Goal: Transaction & Acquisition: Book appointment/travel/reservation

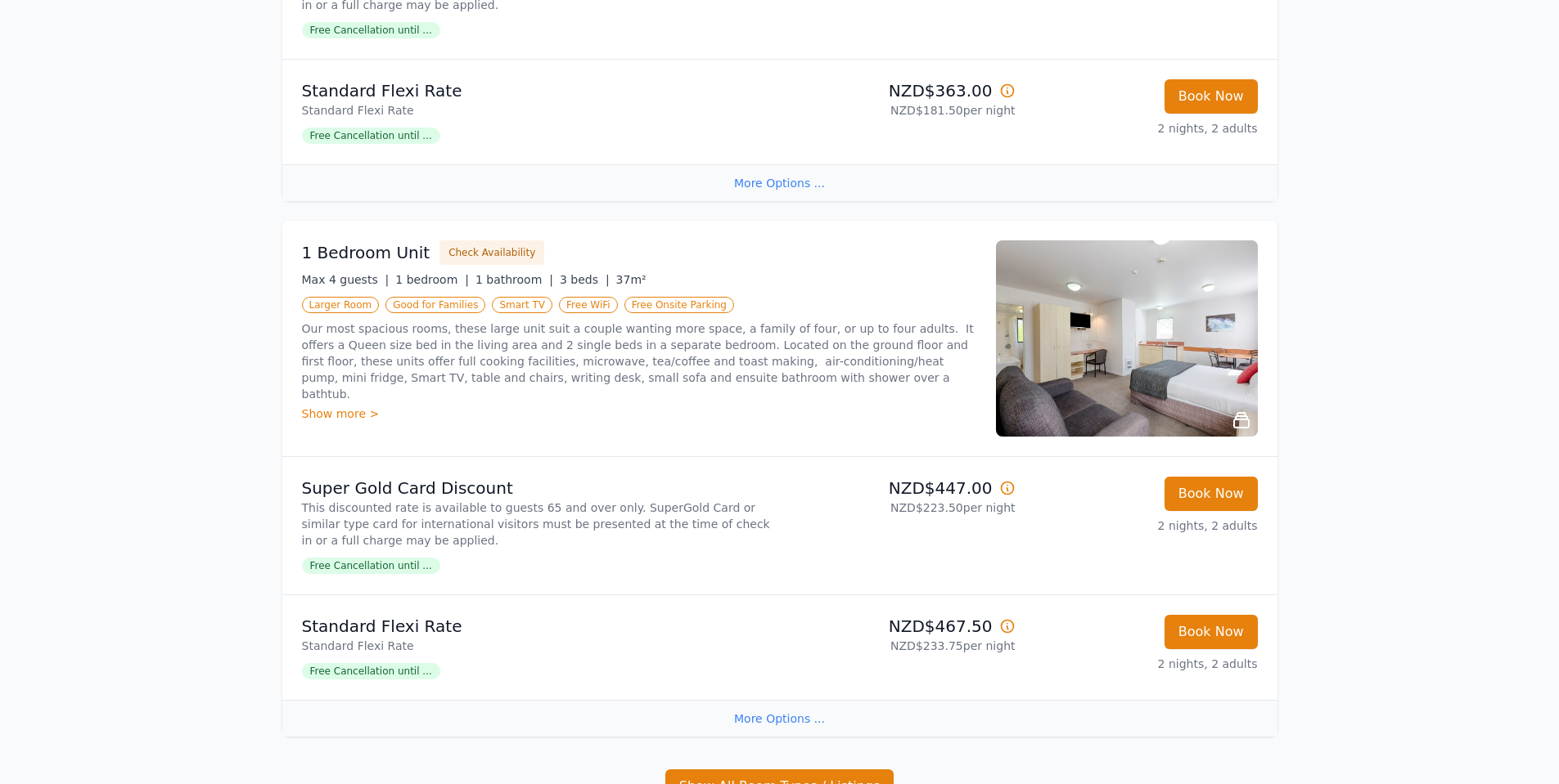
scroll to position [1309, 0]
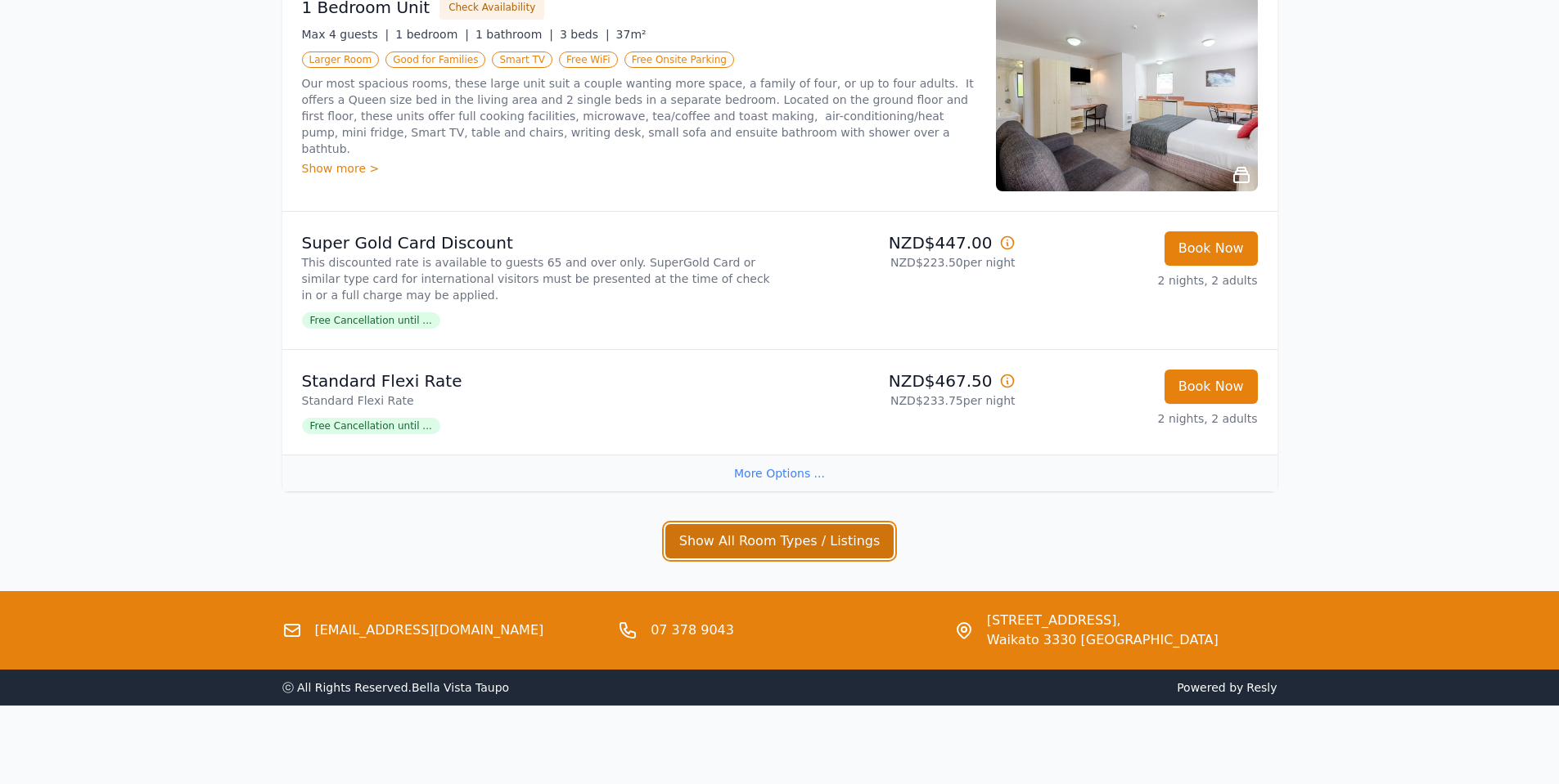
click at [731, 543] on button "Show All Room Types / Listings" at bounding box center [780, 541] width 229 height 34
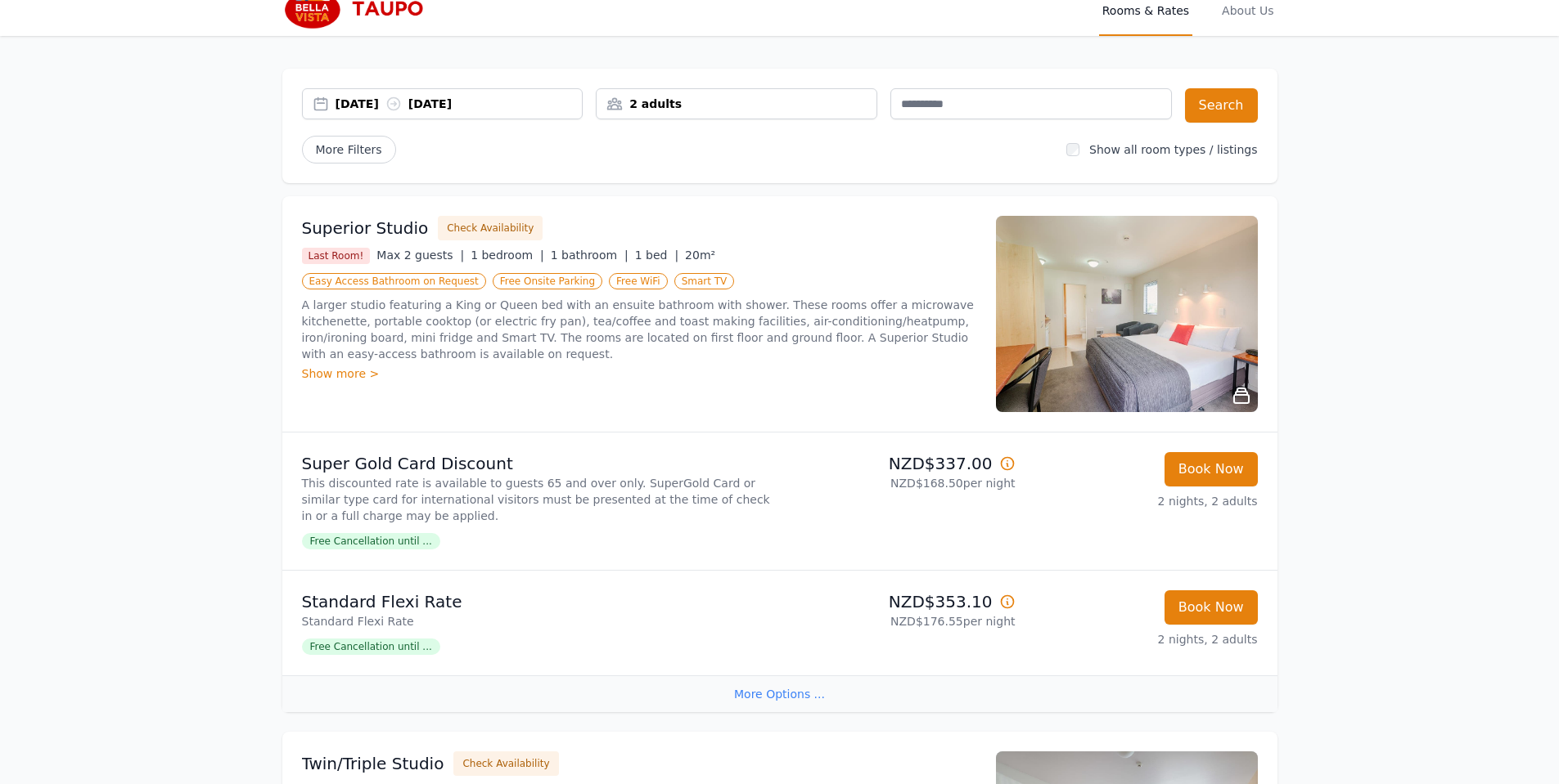
scroll to position [0, 0]
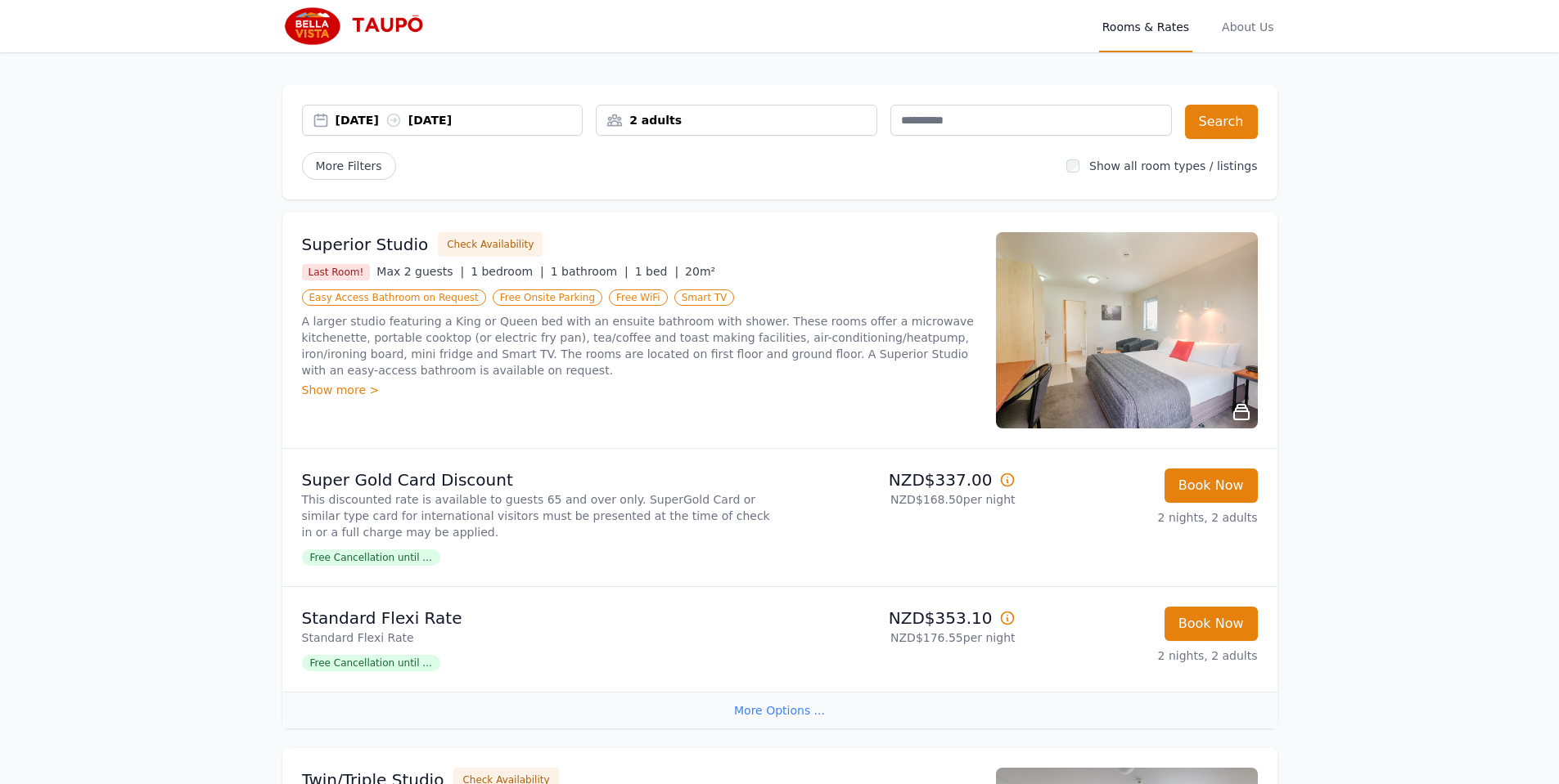
click at [496, 124] on div "[DATE] [DATE]" at bounding box center [459, 120] width 247 height 16
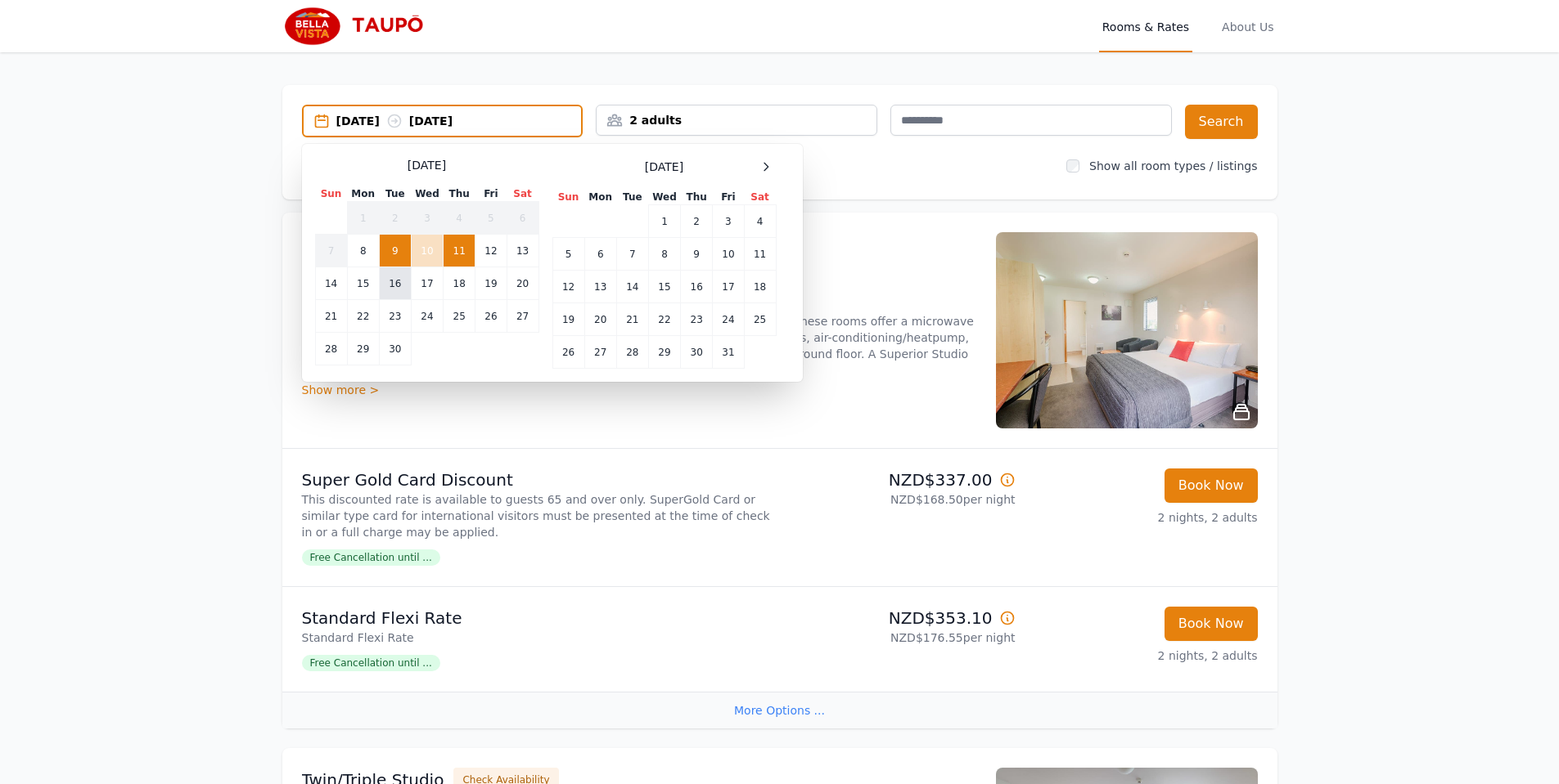
click at [395, 281] on td "16" at bounding box center [395, 283] width 32 height 33
click at [461, 288] on td "18" at bounding box center [460, 283] width 32 height 33
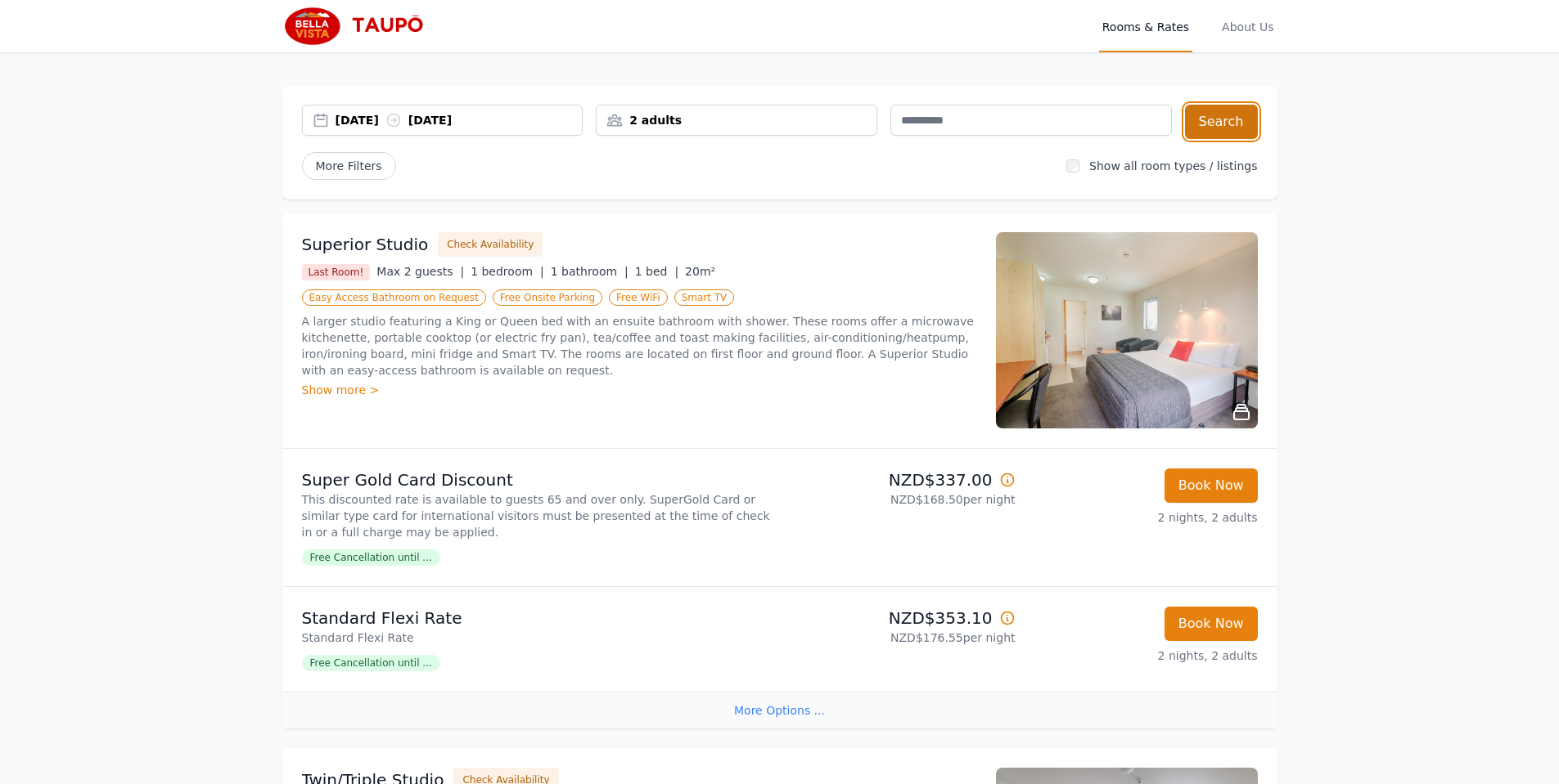
click at [1228, 107] on button "Search" at bounding box center [1220, 122] width 72 height 34
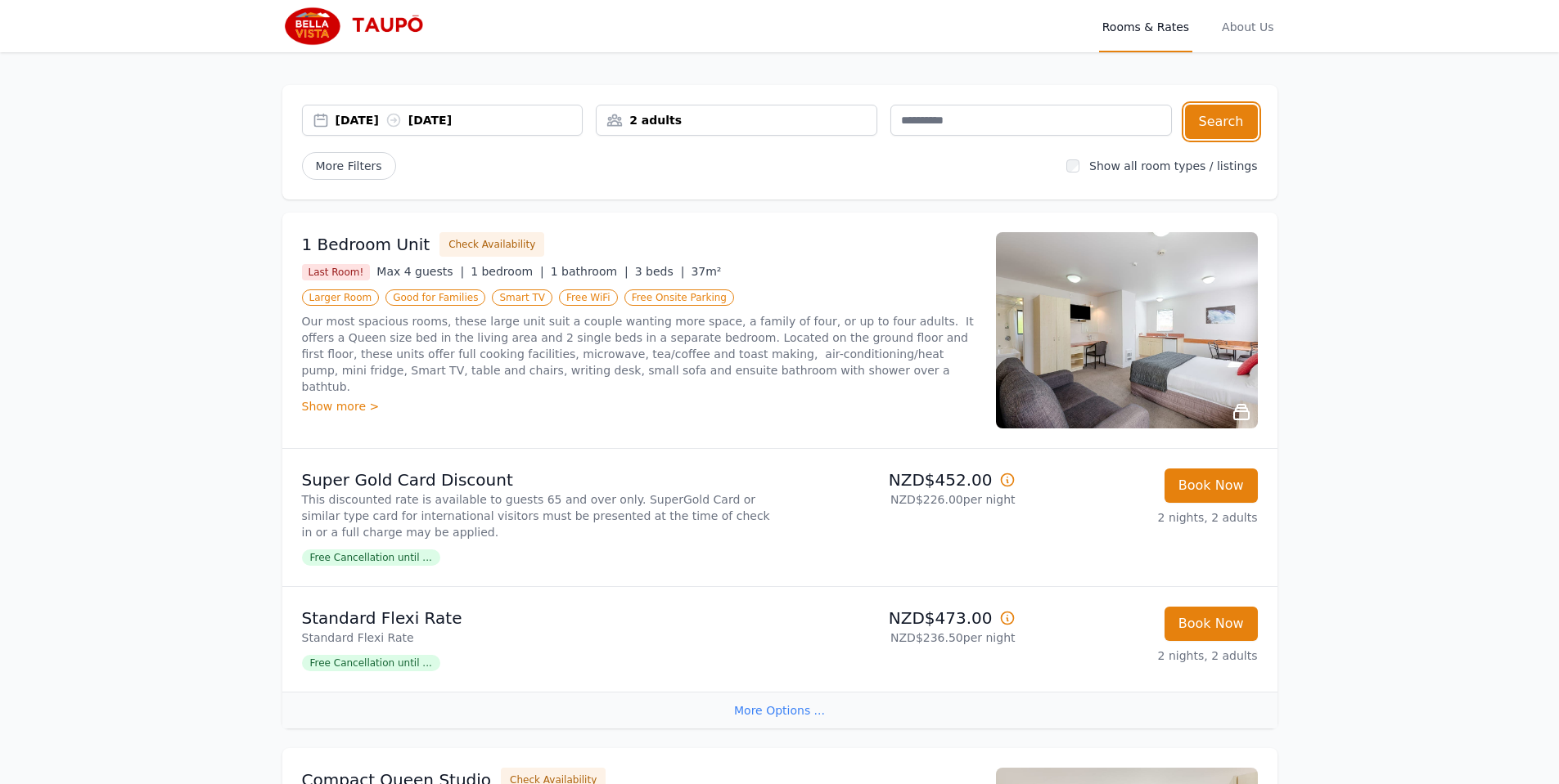
click at [395, 111] on div "[DATE] [DATE]" at bounding box center [443, 120] width 282 height 31
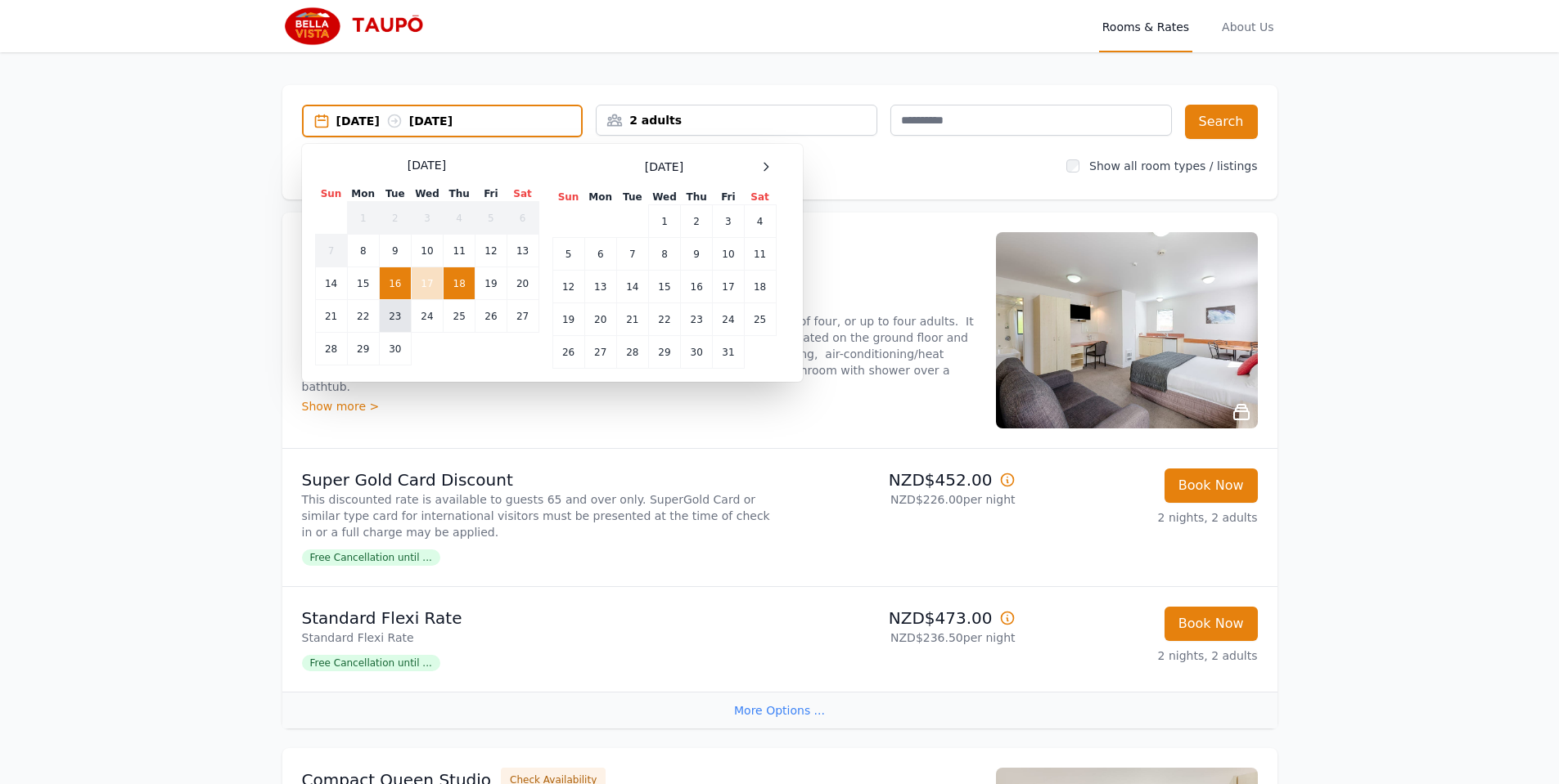
click at [394, 324] on td "23" at bounding box center [395, 316] width 32 height 33
click at [455, 321] on td "25" at bounding box center [460, 316] width 32 height 33
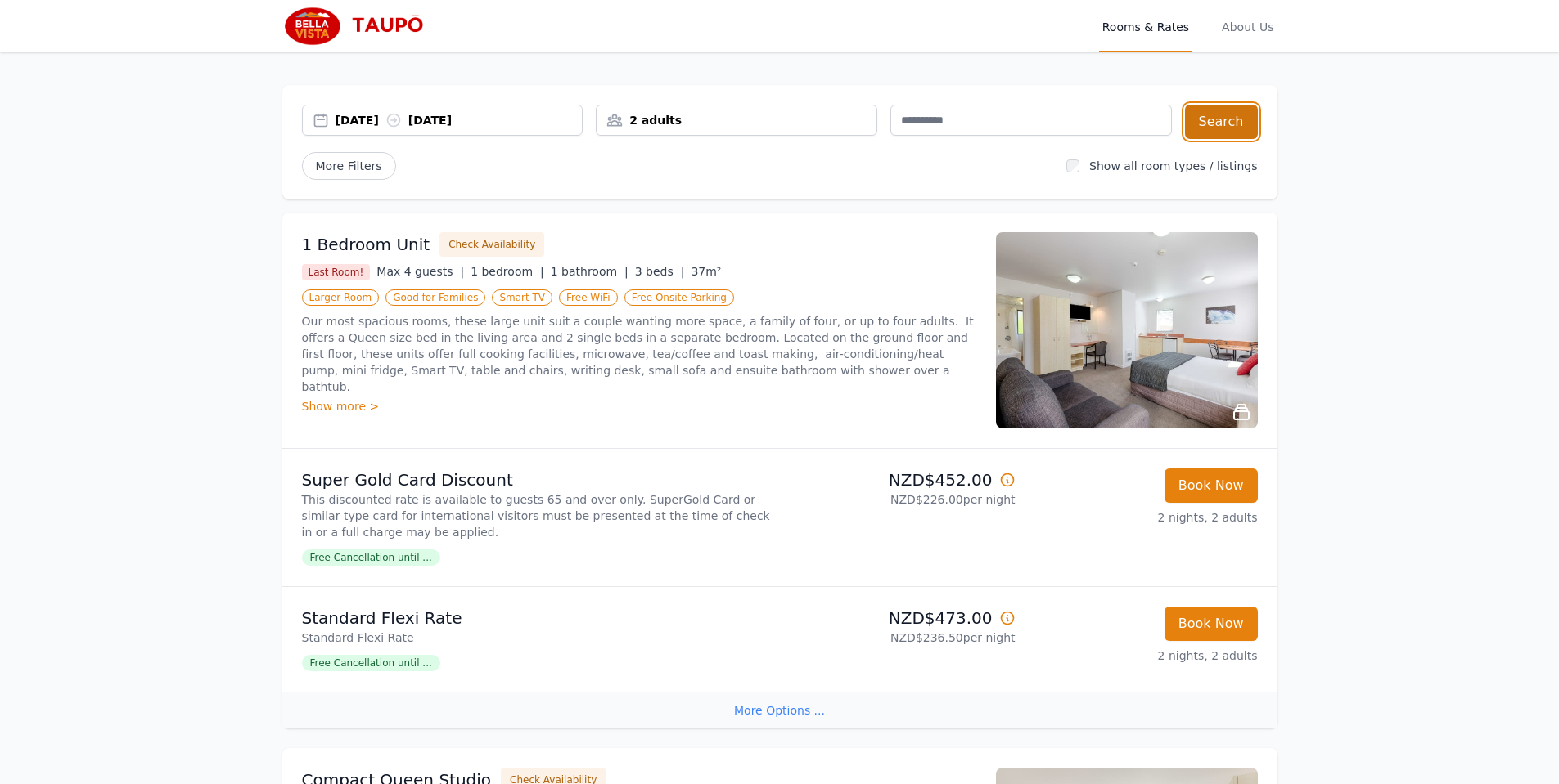
click at [1229, 130] on button "Search" at bounding box center [1220, 122] width 72 height 34
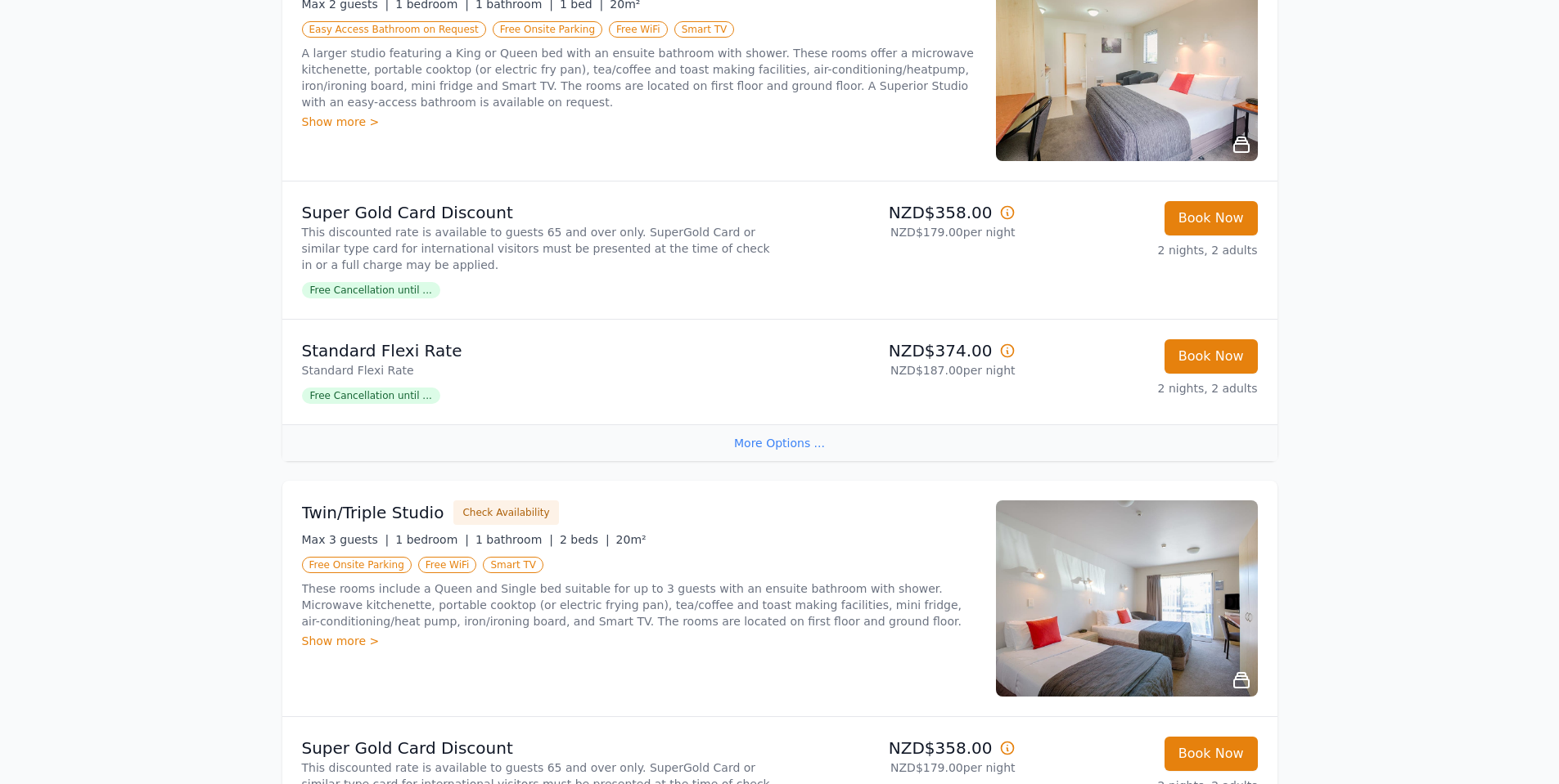
scroll to position [654, 0]
